Goal: Transaction & Acquisition: Purchase product/service

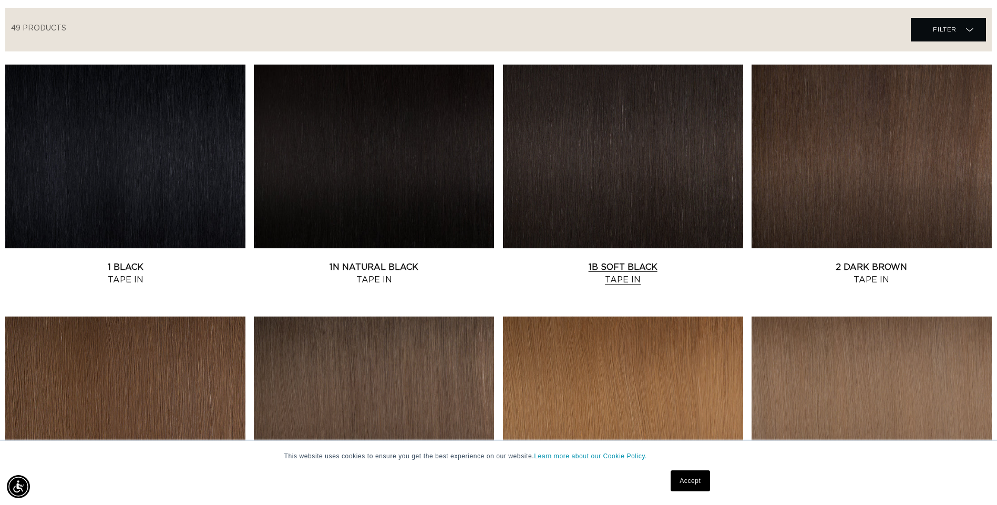
scroll to position [0, 922]
click at [684, 261] on link "1B Soft Black Tape In" at bounding box center [623, 273] width 240 height 25
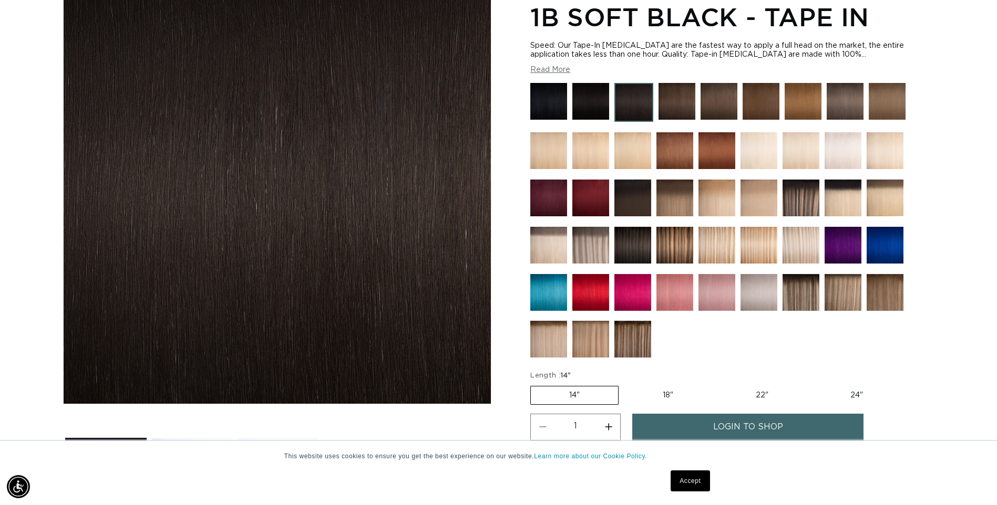
scroll to position [0, 922]
click at [859, 394] on label "24" Variant sold out or unavailable" at bounding box center [856, 396] width 89 height 18
click at [812, 385] on input "24" Variant sold out or unavailable" at bounding box center [812, 384] width 1 height 1
radio input "true"
click at [847, 395] on label "24" Variant sold out or unavailable" at bounding box center [856, 395] width 90 height 19
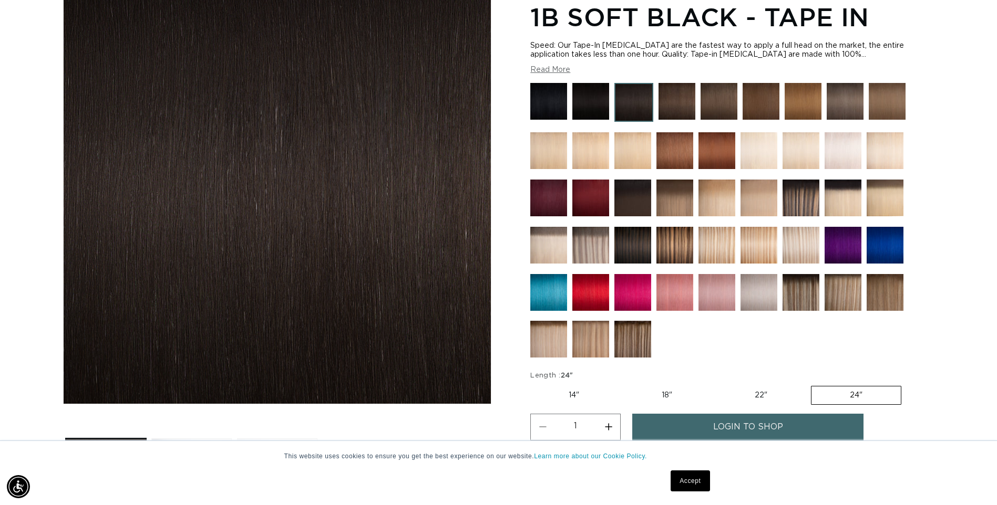
click at [811, 385] on input "24" Variant sold out or unavailable" at bounding box center [811, 384] width 1 height 1
click at [634, 240] on img at bounding box center [632, 245] width 37 height 37
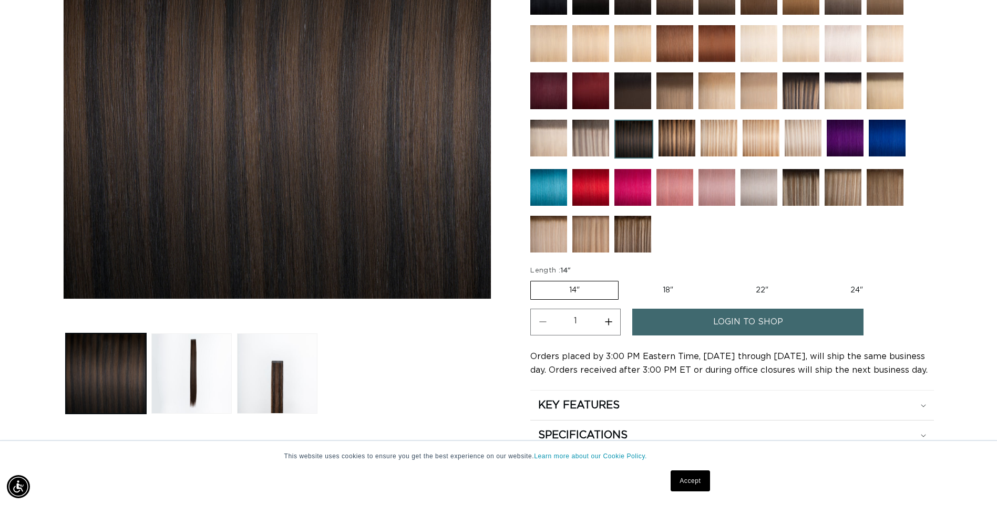
scroll to position [0, 922]
click at [845, 287] on label "24" Variant sold out or unavailable" at bounding box center [856, 291] width 89 height 18
click at [812, 279] on input "24" Variant sold out or unavailable" at bounding box center [812, 279] width 1 height 1
radio input "true"
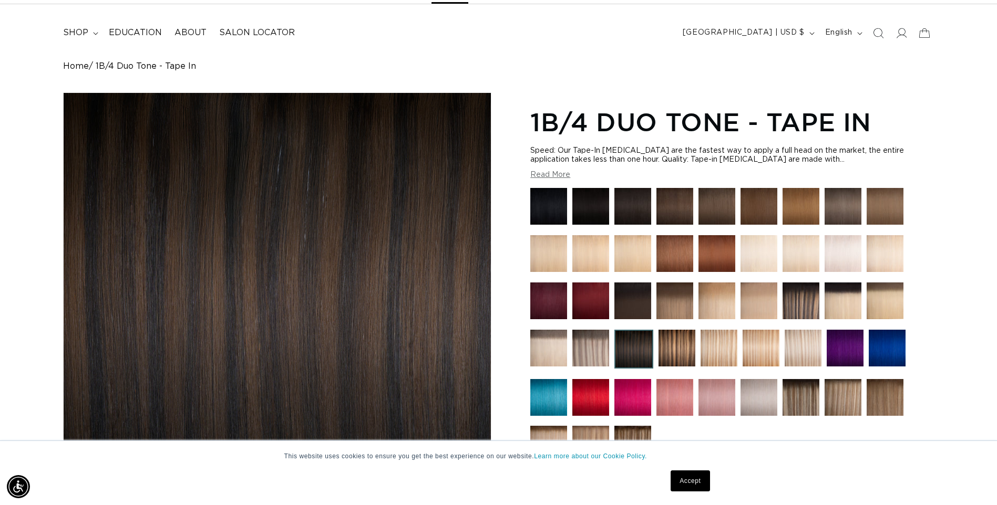
scroll to position [0, 0]
click at [632, 199] on img at bounding box center [632, 206] width 37 height 37
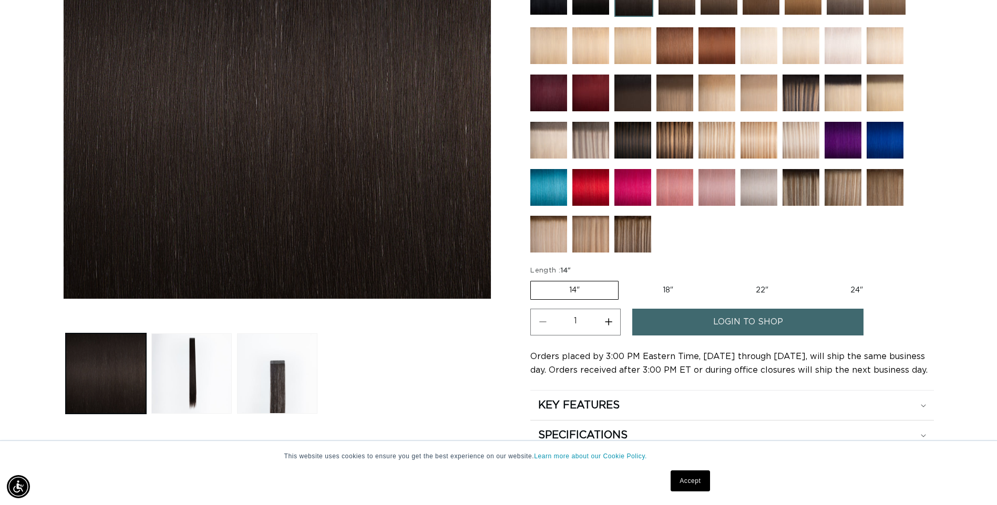
scroll to position [0, 922]
click at [852, 294] on label "24" Variant sold out or unavailable" at bounding box center [856, 291] width 89 height 18
click at [812, 279] on input "24" Variant sold out or unavailable" at bounding box center [812, 279] width 1 height 1
radio input "true"
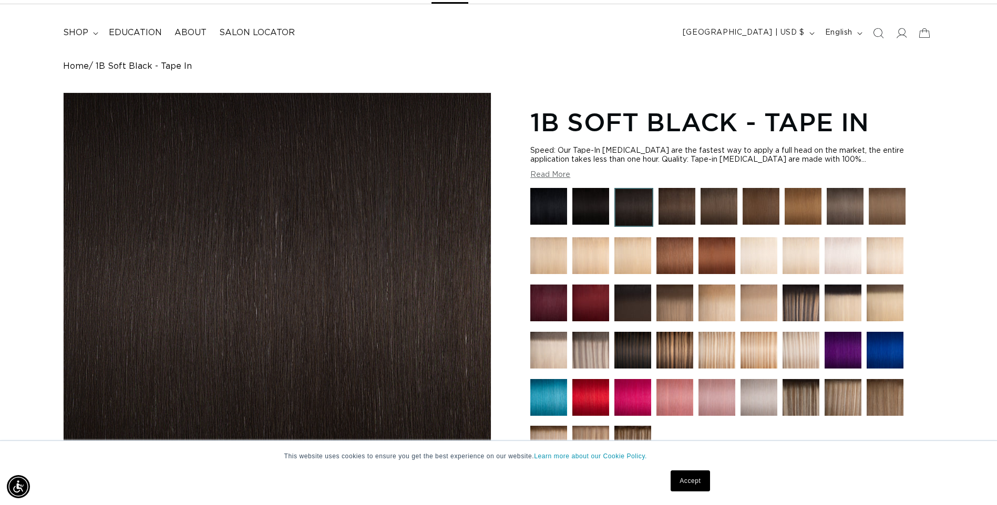
scroll to position [0, 1844]
click at [591, 200] on img at bounding box center [590, 206] width 37 height 37
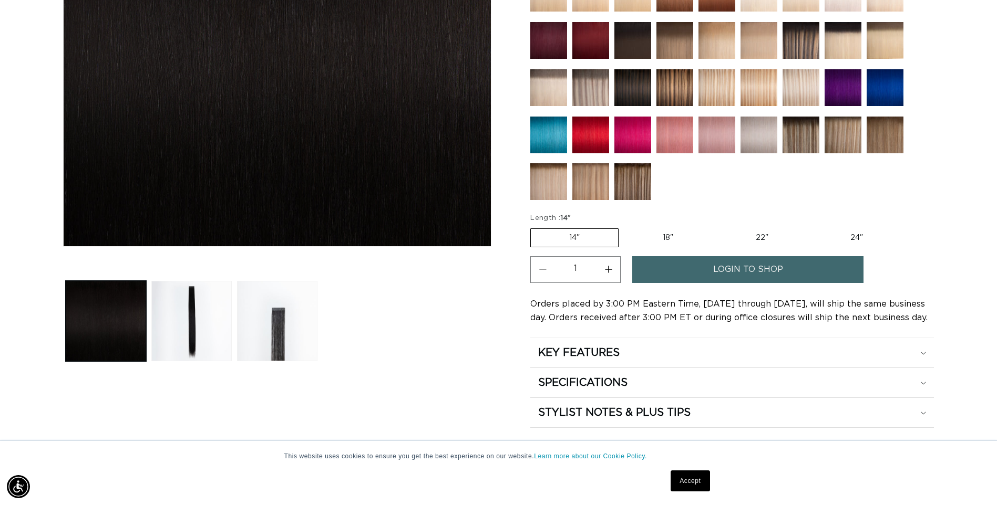
scroll to position [0, 922]
click at [538, 235] on label "14" Variant sold out or unavailable" at bounding box center [574, 238] width 88 height 19
